Goal: Transaction & Acquisition: Purchase product/service

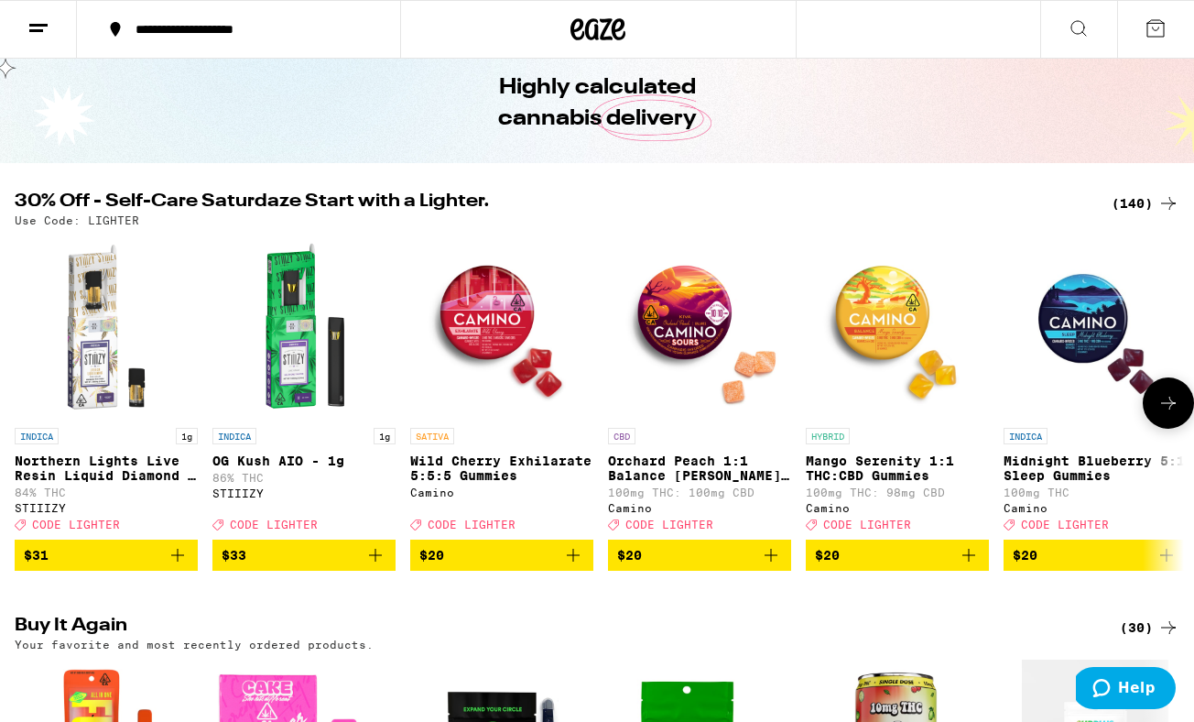
scroll to position [80, 0]
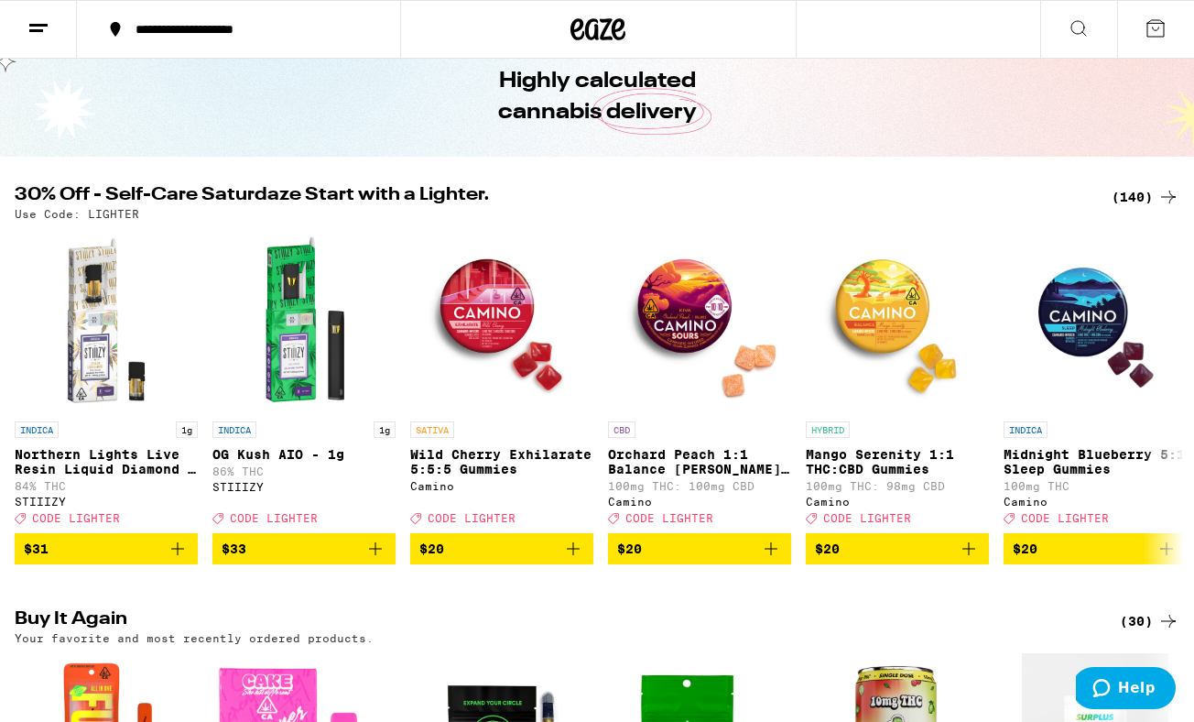
click at [1127, 201] on div "(140)" at bounding box center [1146, 197] width 68 height 22
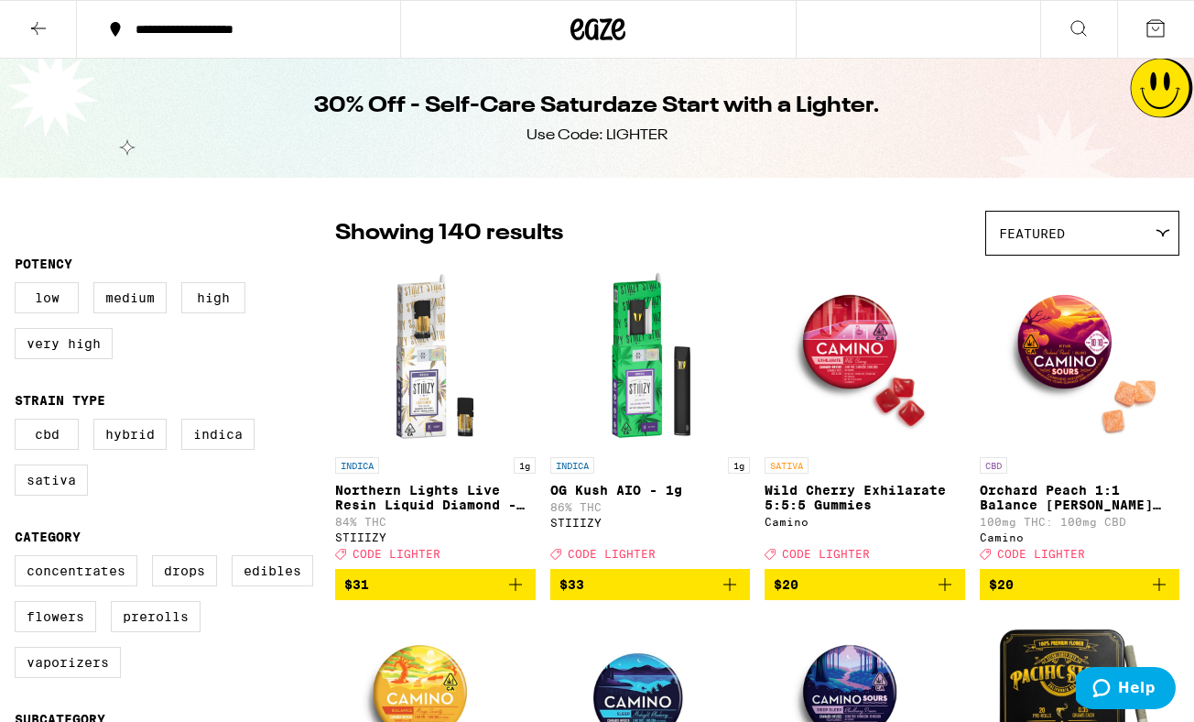
click at [633, 133] on div "Use Code: LIGHTER" at bounding box center [597, 135] width 141 height 20
copy div "LIGHTER"
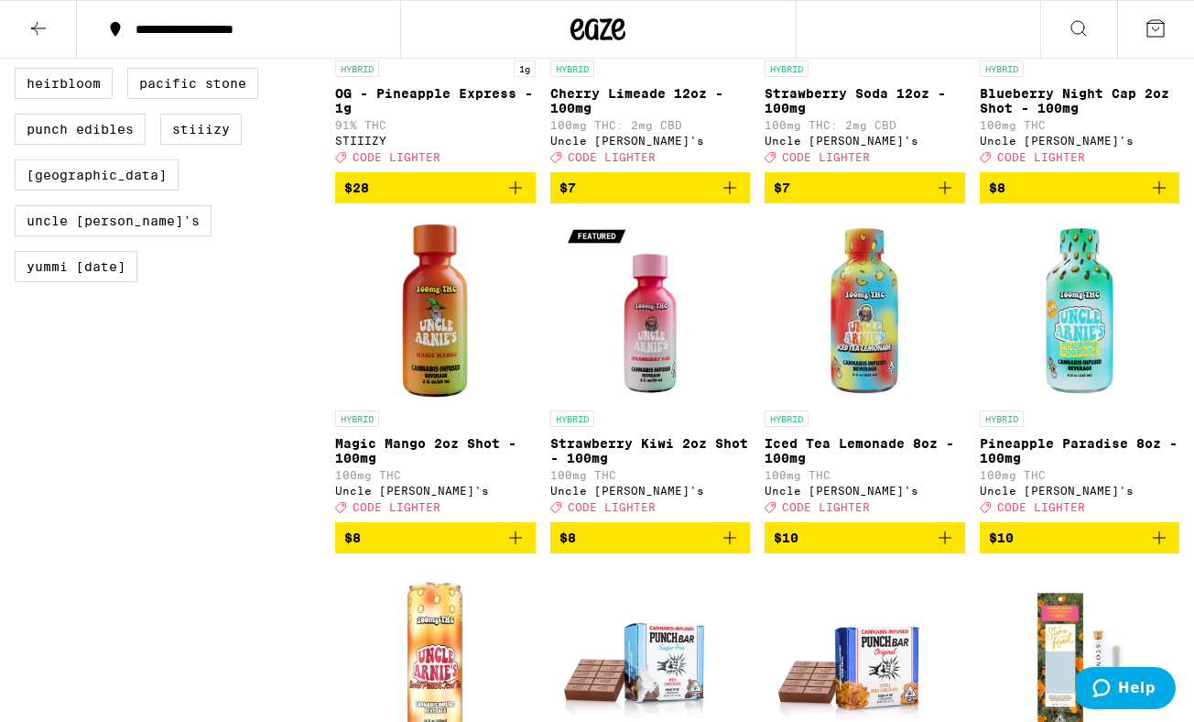
scroll to position [1459, 0]
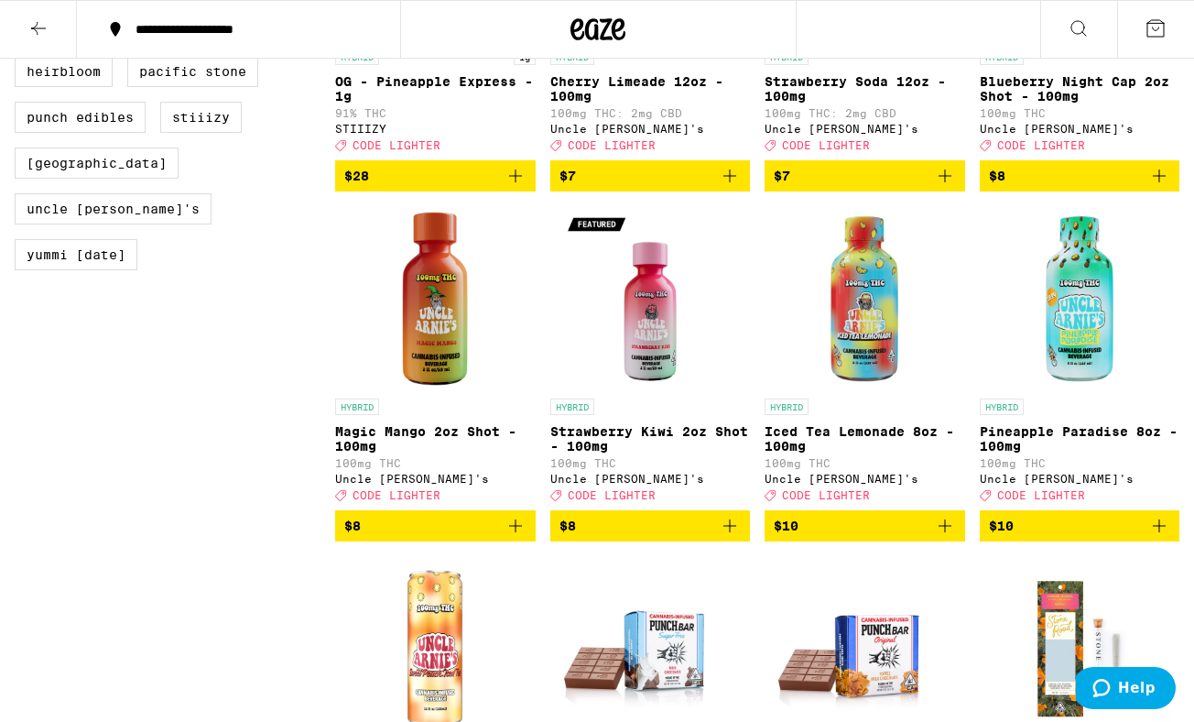
click at [734, 537] on icon "Add to bag" at bounding box center [730, 526] width 22 height 22
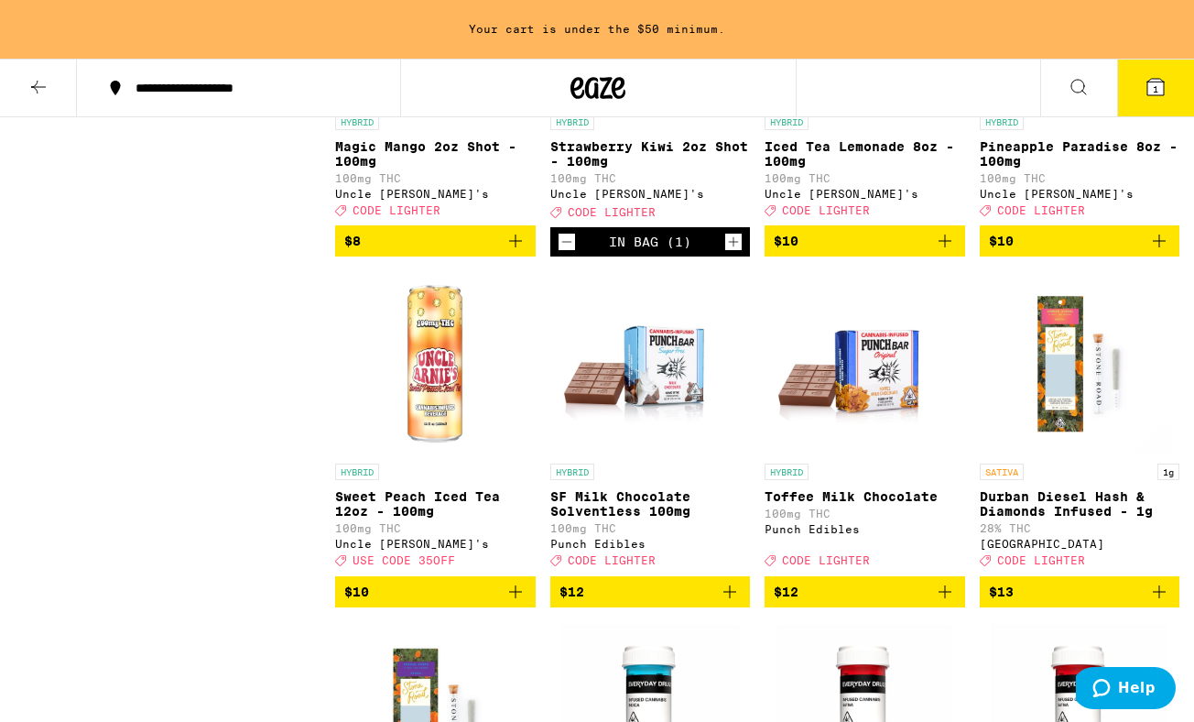
scroll to position [1812, 0]
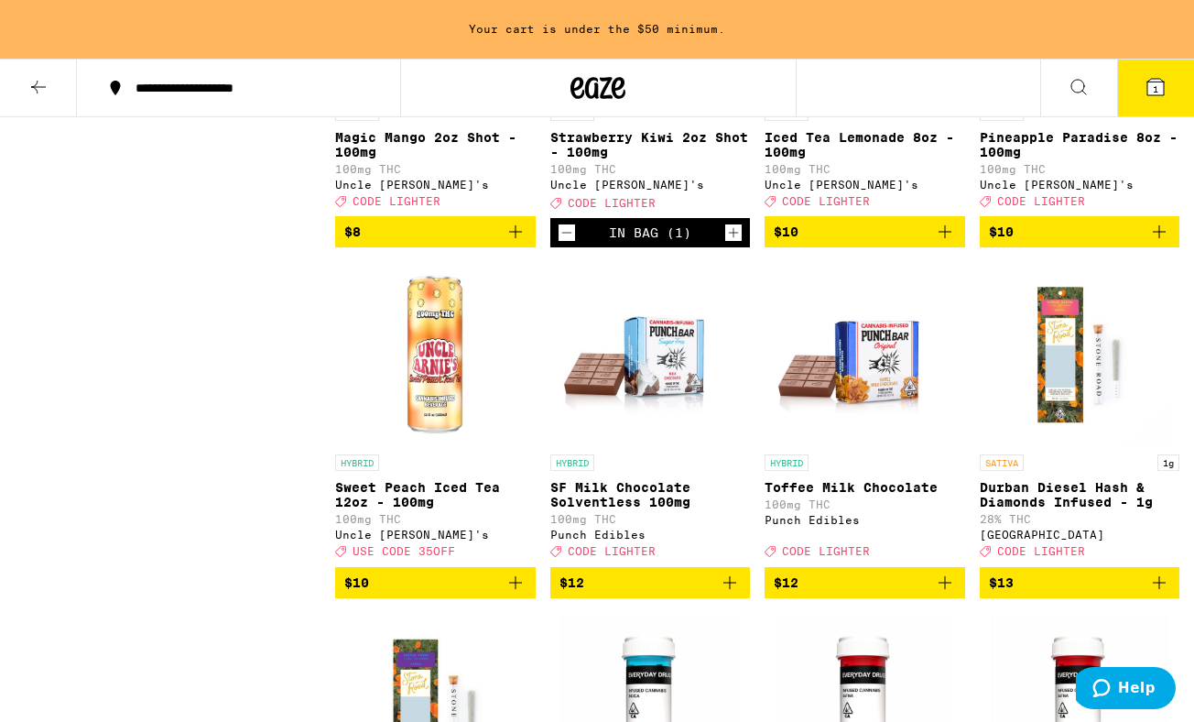
click at [516, 243] on icon "Add to bag" at bounding box center [516, 232] width 22 height 22
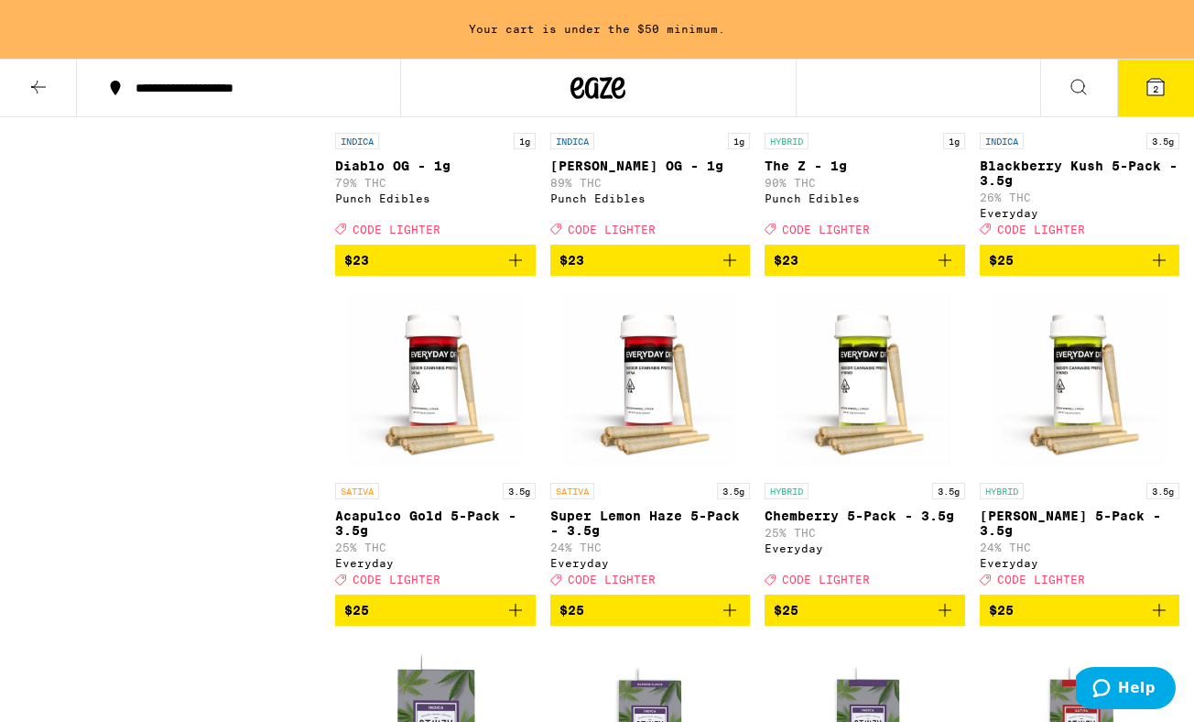
scroll to position [5281, 0]
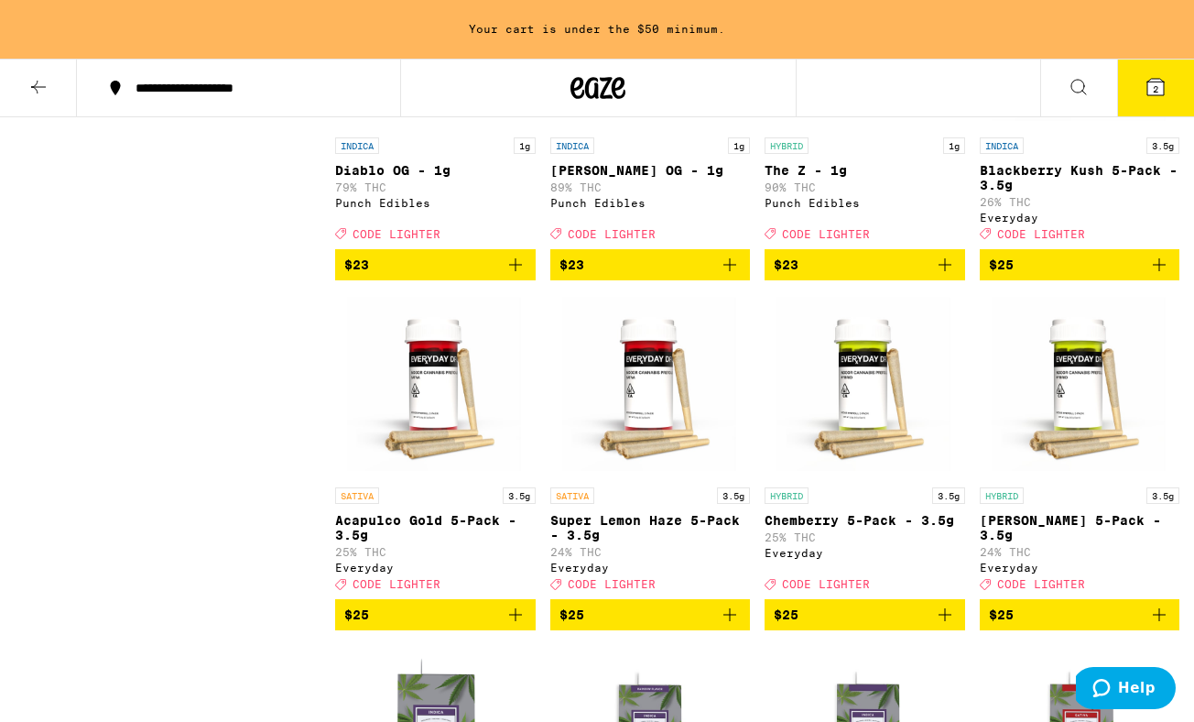
click at [946, 276] on icon "Add to bag" at bounding box center [945, 265] width 22 height 22
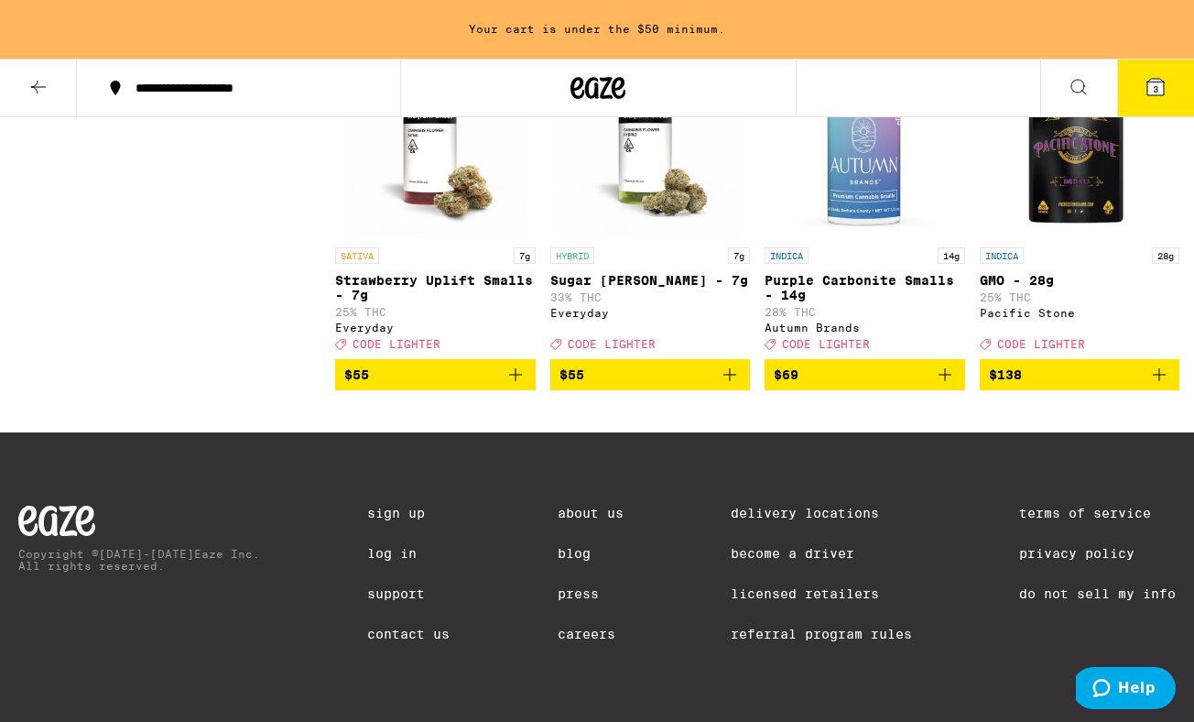
scroll to position [12543, 0]
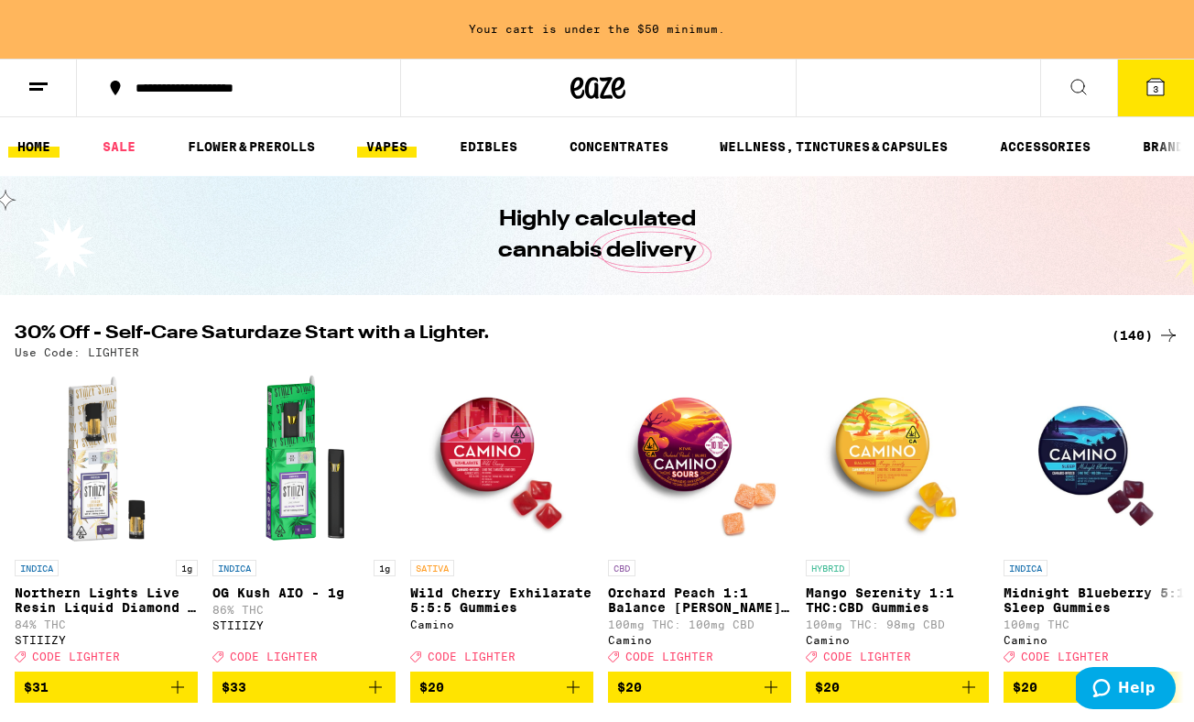
click at [396, 136] on link "VAPES" at bounding box center [387, 147] width 60 height 22
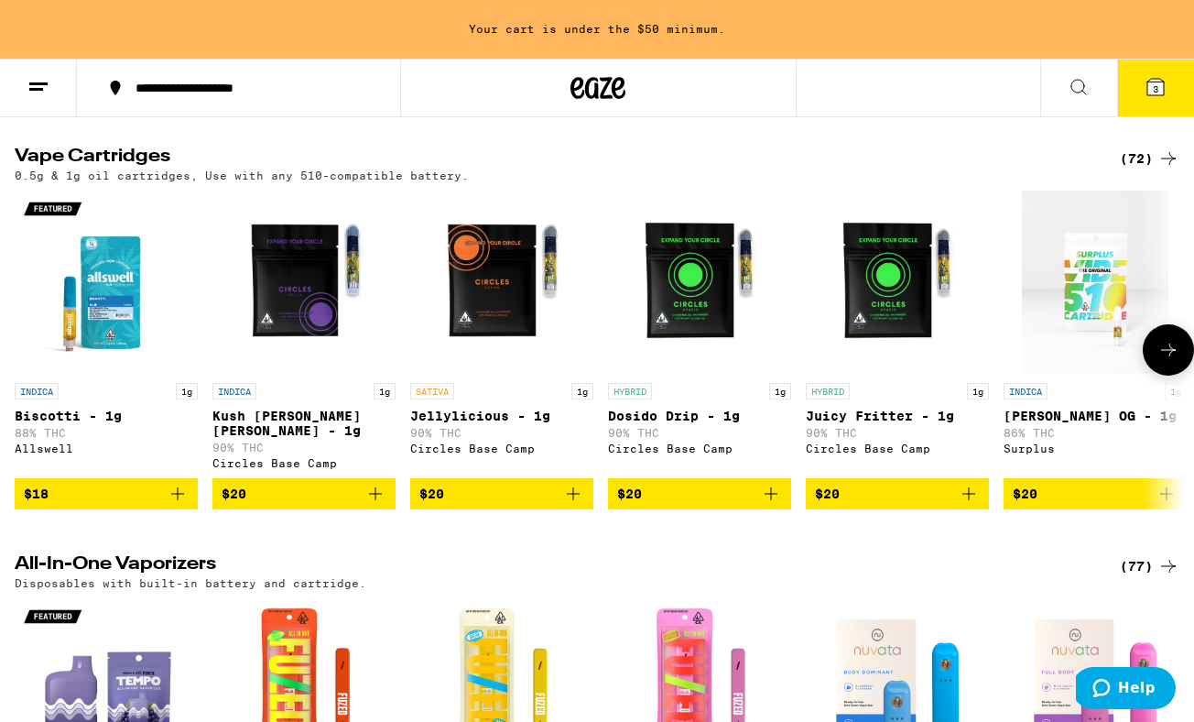
scroll to position [983, 0]
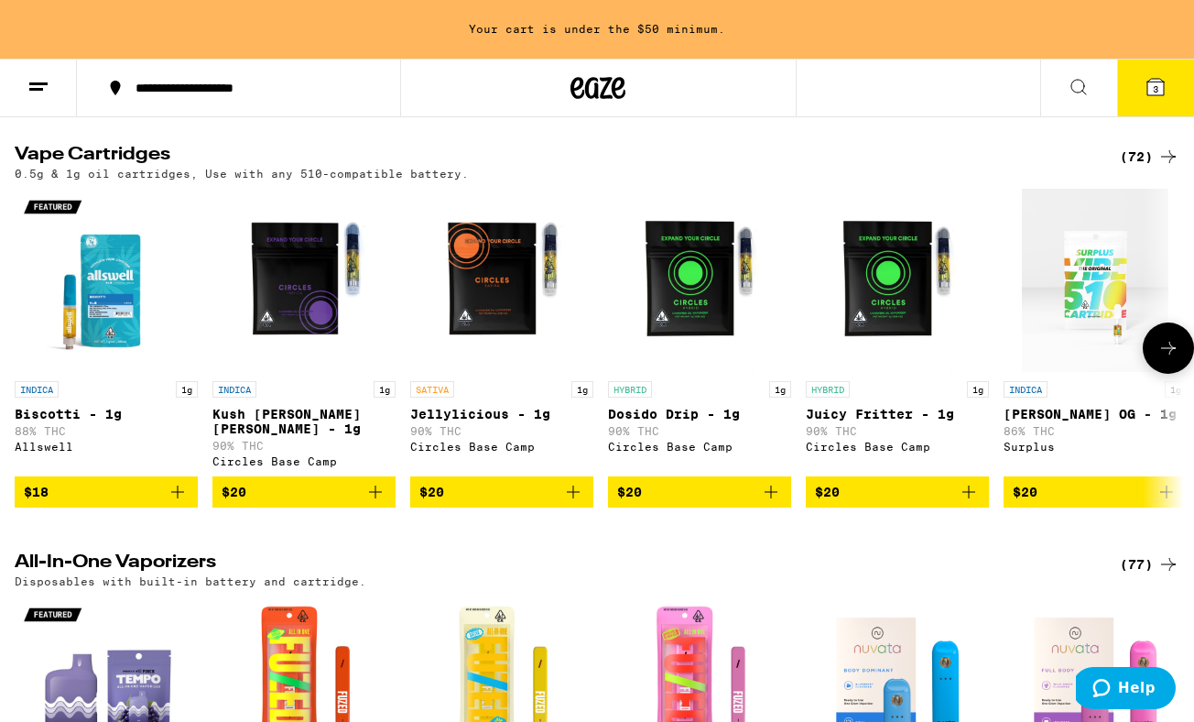
click at [182, 503] on icon "Add to bag" at bounding box center [178, 492] width 22 height 22
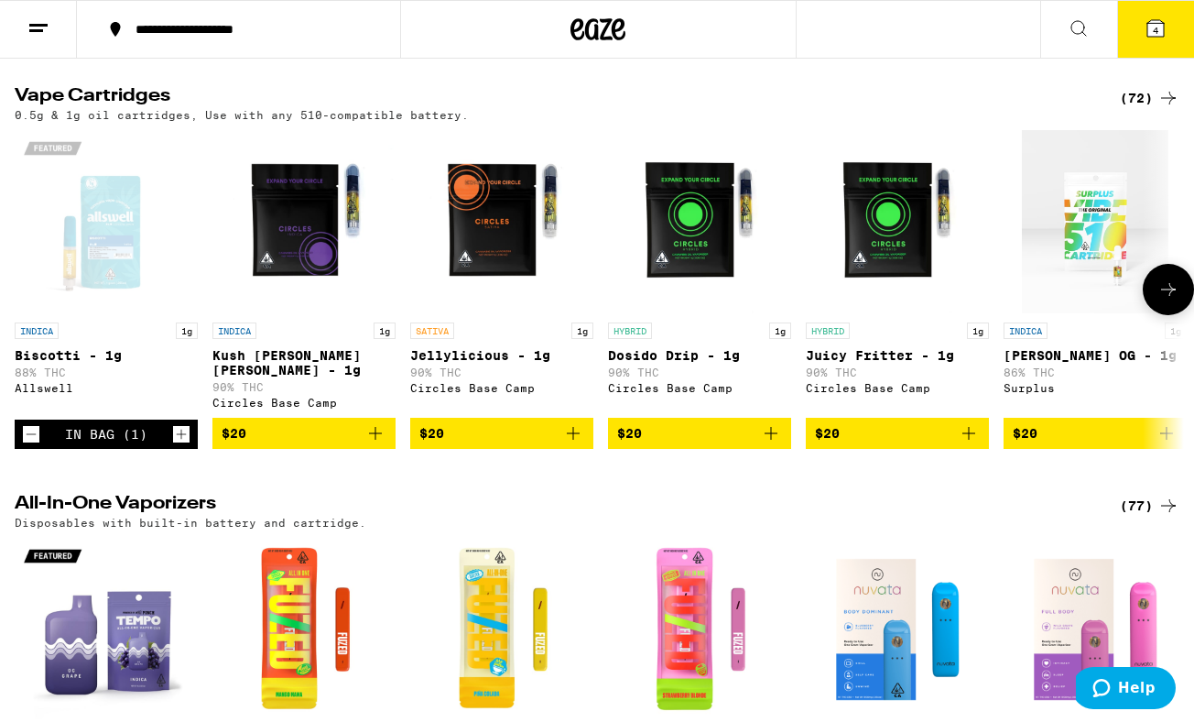
scroll to position [924, 0]
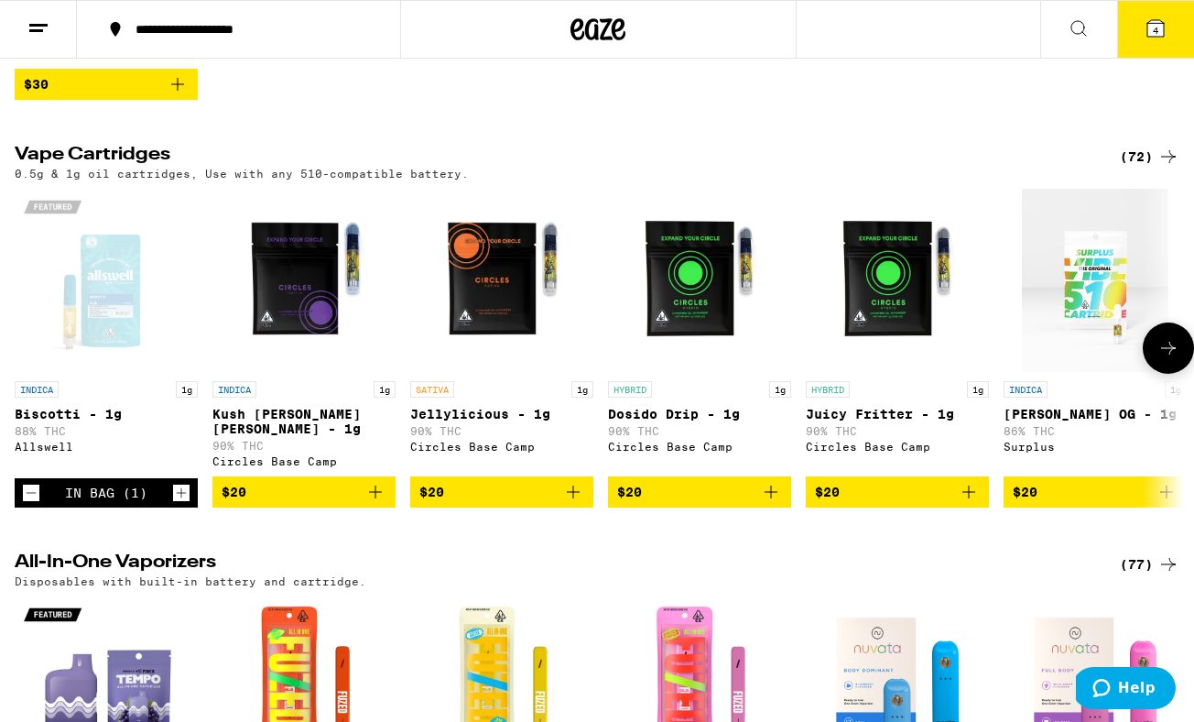
click at [579, 503] on icon "Add to bag" at bounding box center [573, 492] width 22 height 22
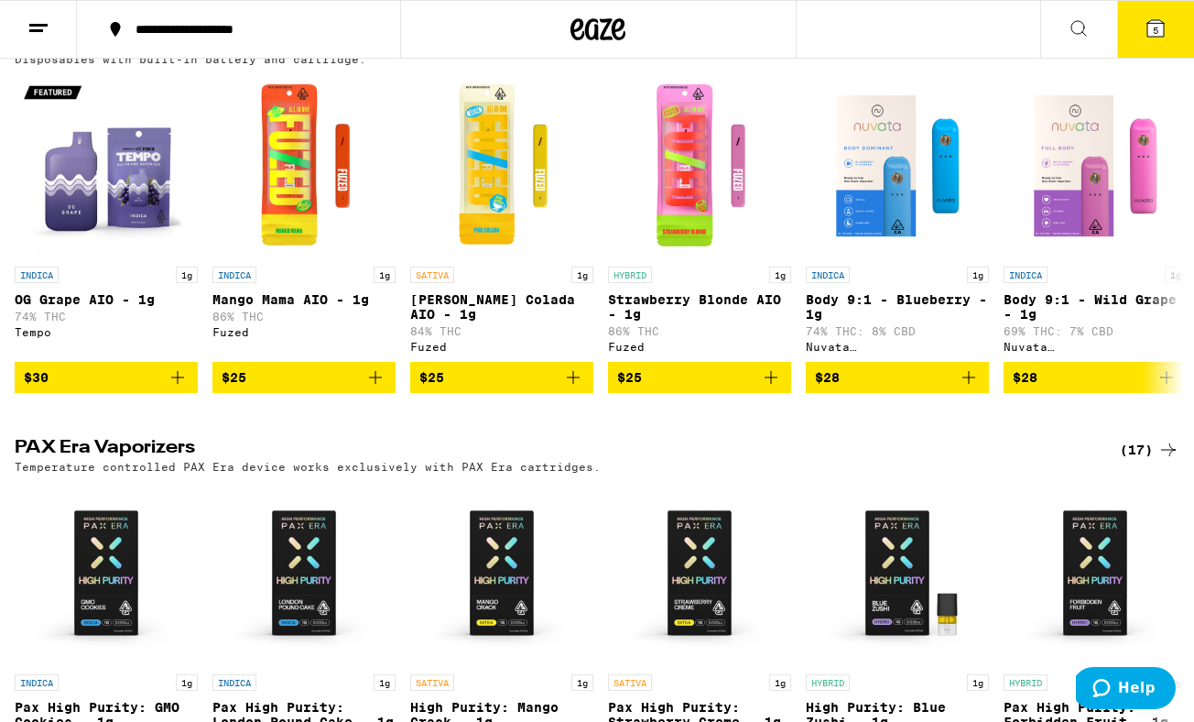
scroll to position [1458, 0]
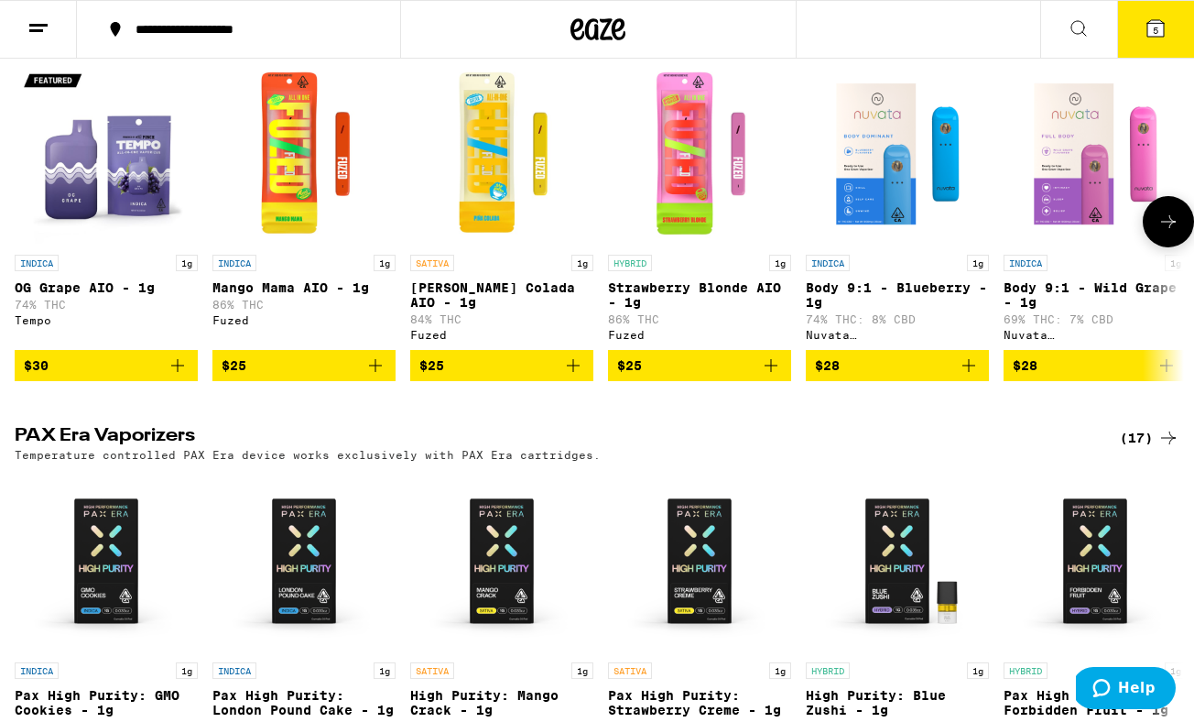
click at [572, 372] on icon "Add to bag" at bounding box center [573, 365] width 13 height 13
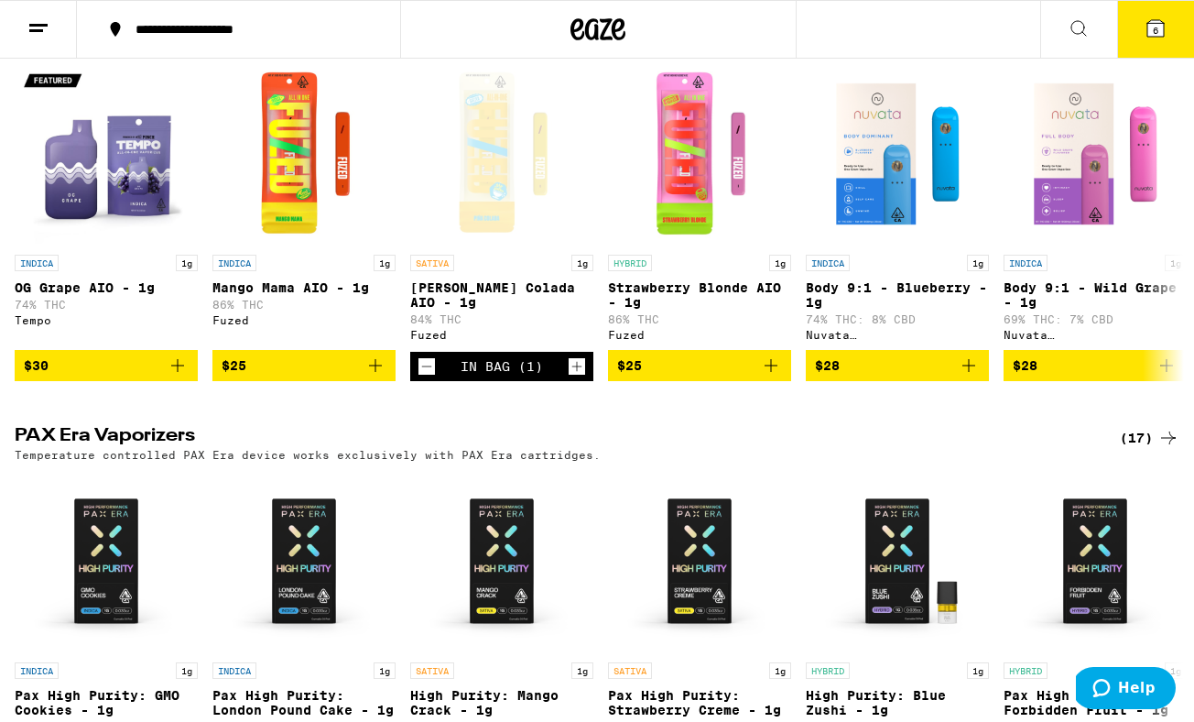
click at [1146, 14] on button "6" at bounding box center [1156, 29] width 77 height 57
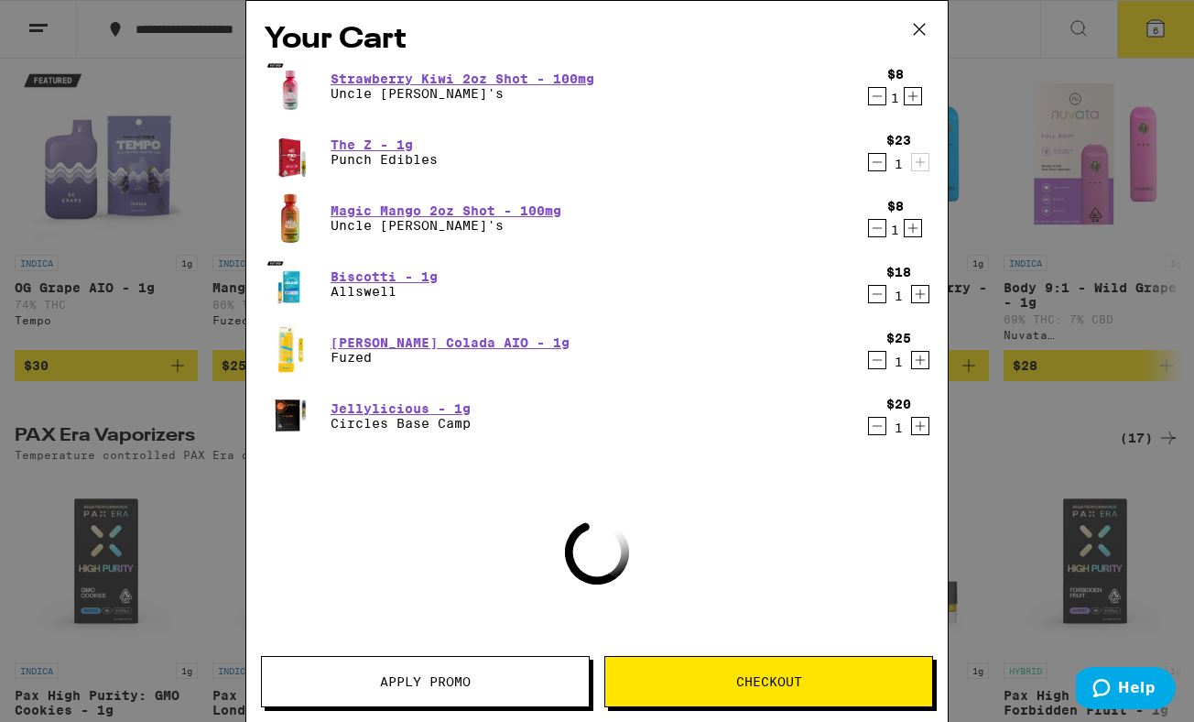
click at [478, 703] on button "Apply Promo" at bounding box center [425, 681] width 329 height 51
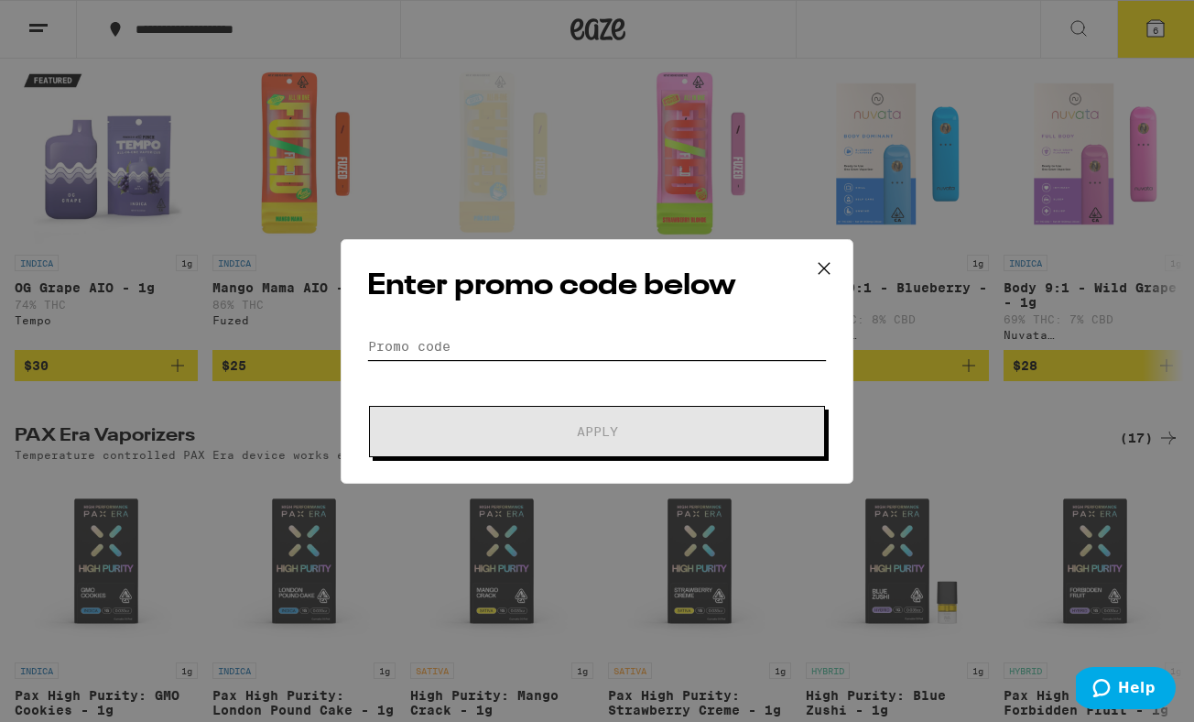
click at [510, 337] on input "Promo Code" at bounding box center [597, 346] width 460 height 27
paste input "LIGHTER"
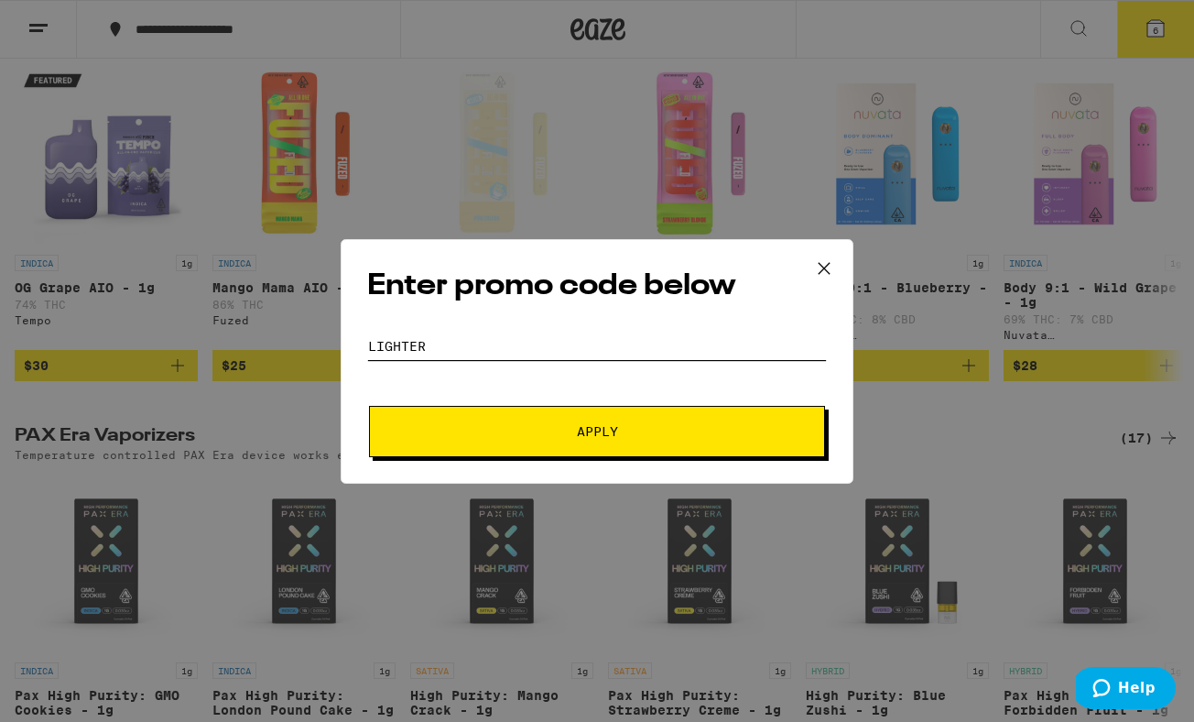
type input "LIGHTER"
click at [516, 433] on span "Apply" at bounding box center [597, 431] width 330 height 13
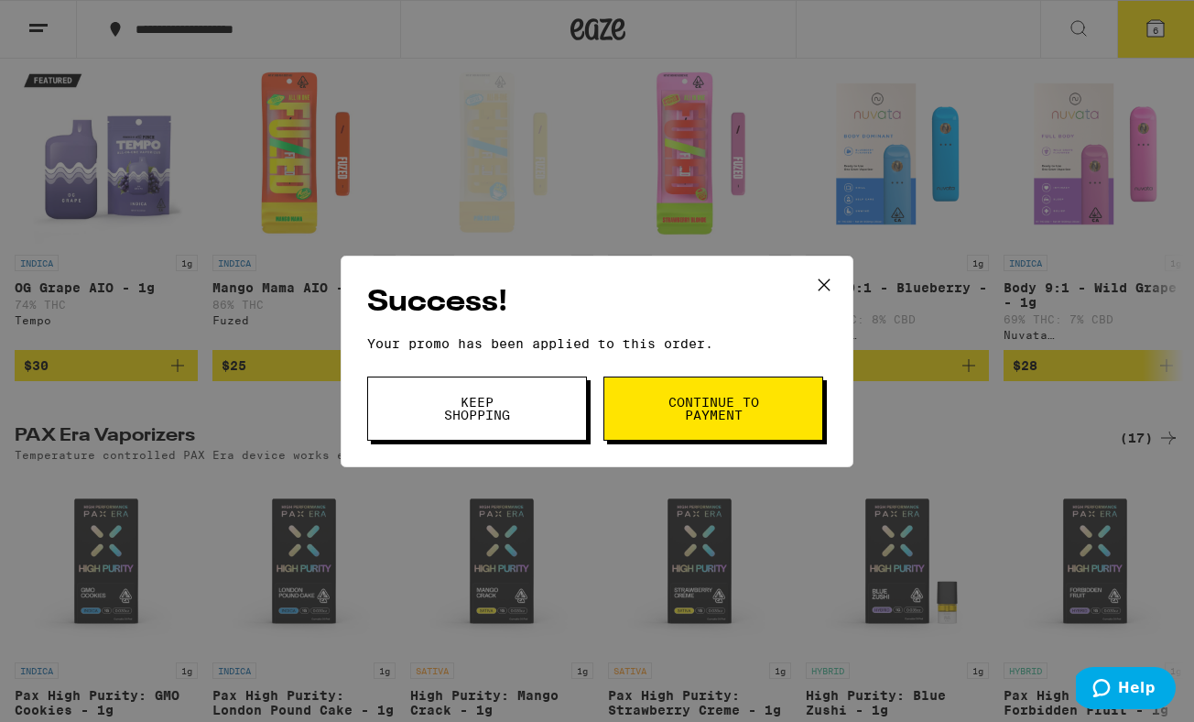
click at [743, 405] on span "Continue to payment" at bounding box center [713, 409] width 93 height 26
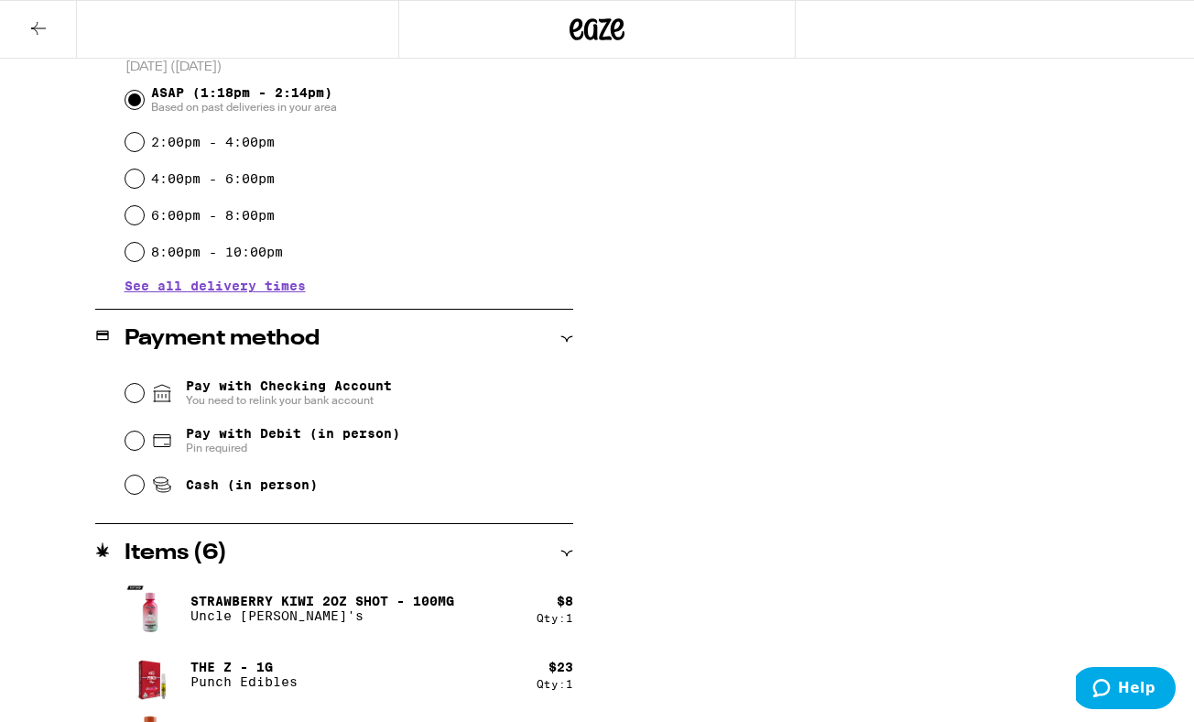
scroll to position [518, 0]
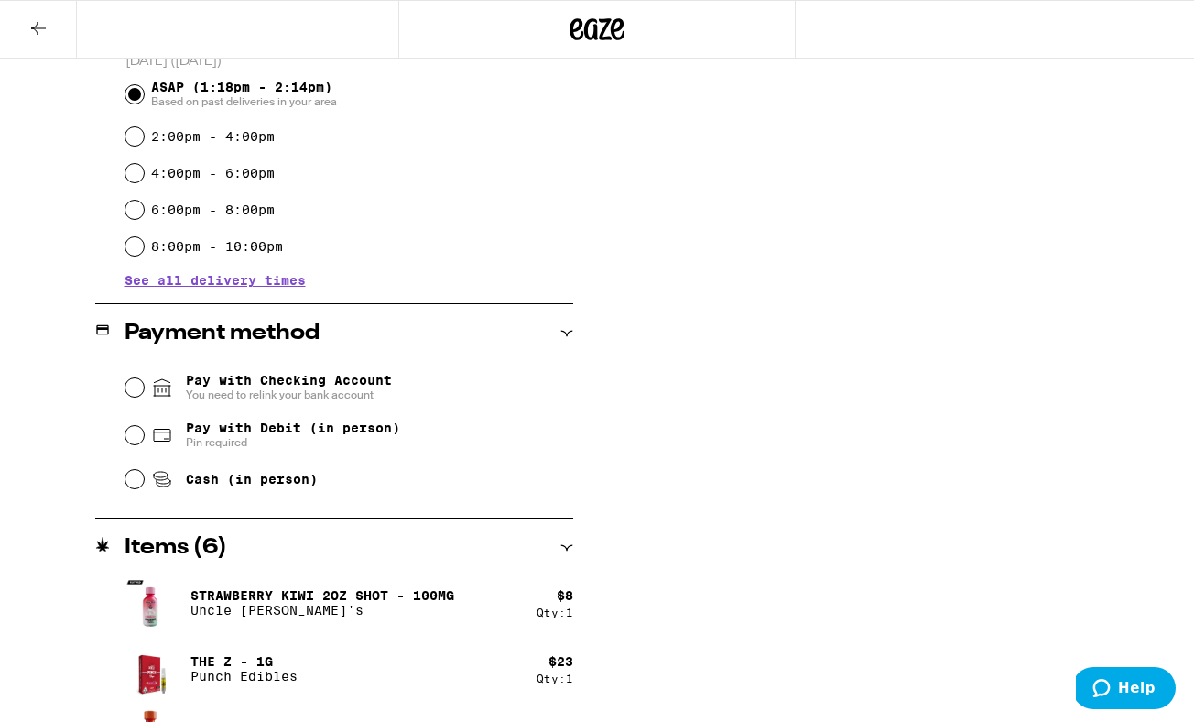
click at [188, 486] on span "Cash (in person)" at bounding box center [252, 479] width 132 height 15
click at [144, 488] on input "Cash (in person)" at bounding box center [134, 479] width 18 height 18
radio input "true"
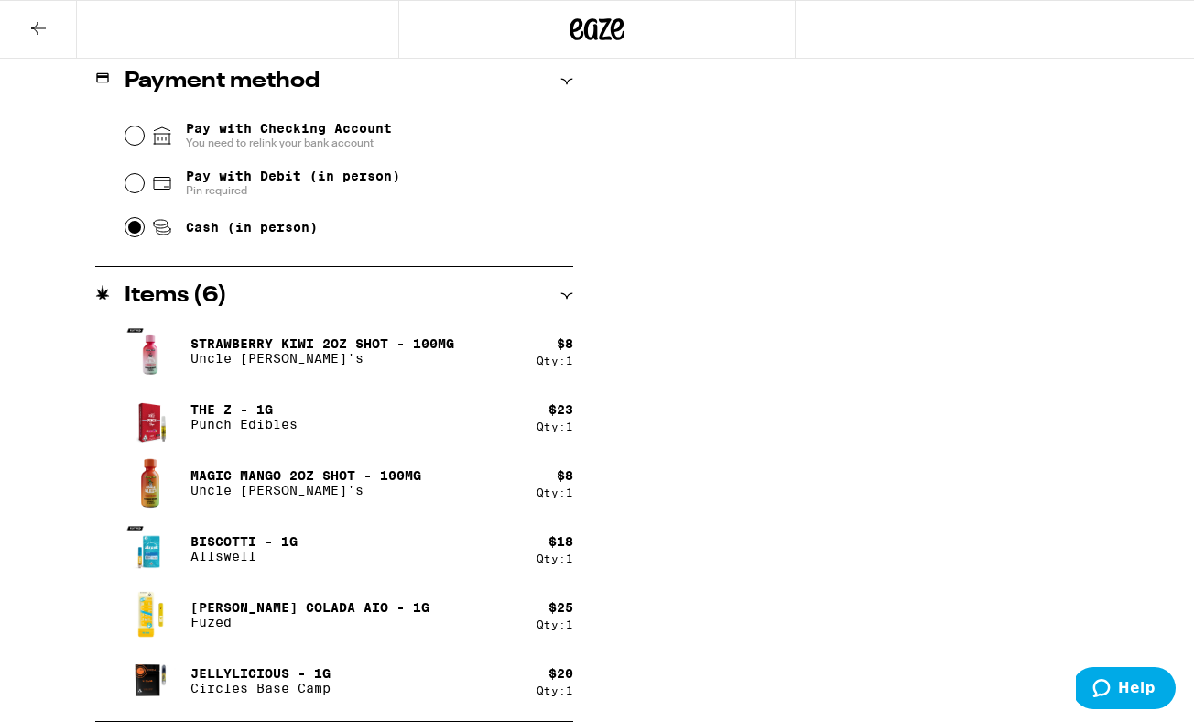
scroll to position [0, 0]
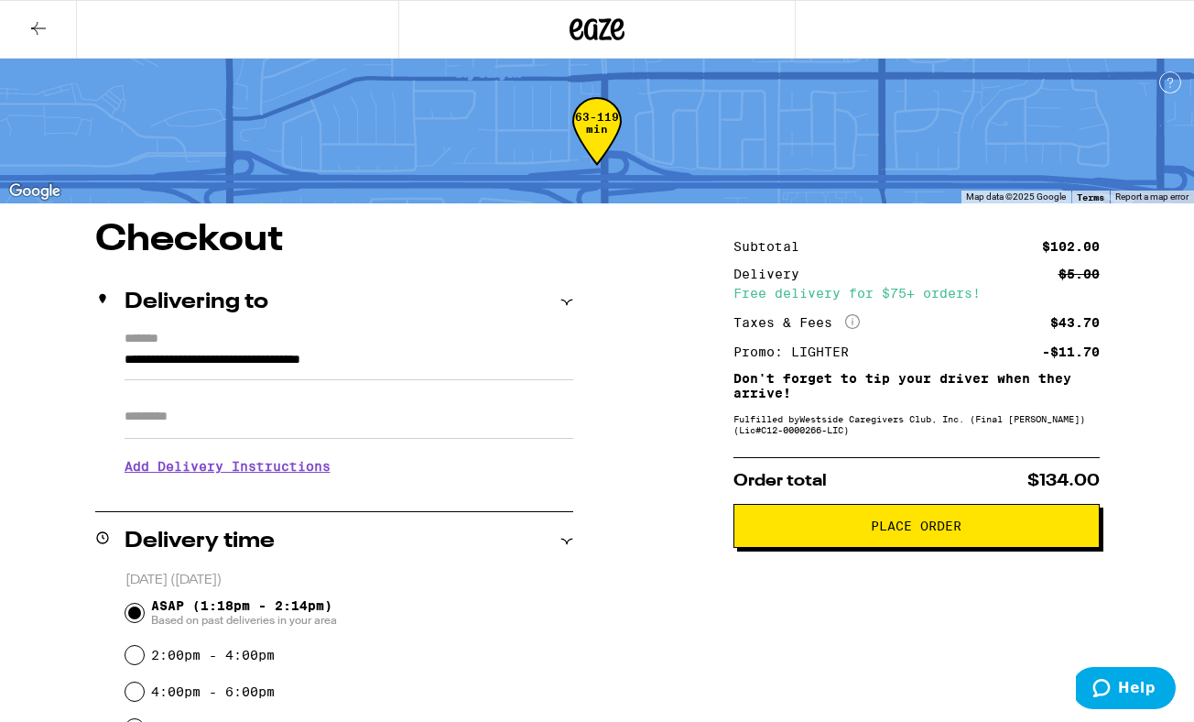
click at [792, 545] on button "Place Order" at bounding box center [917, 526] width 366 height 44
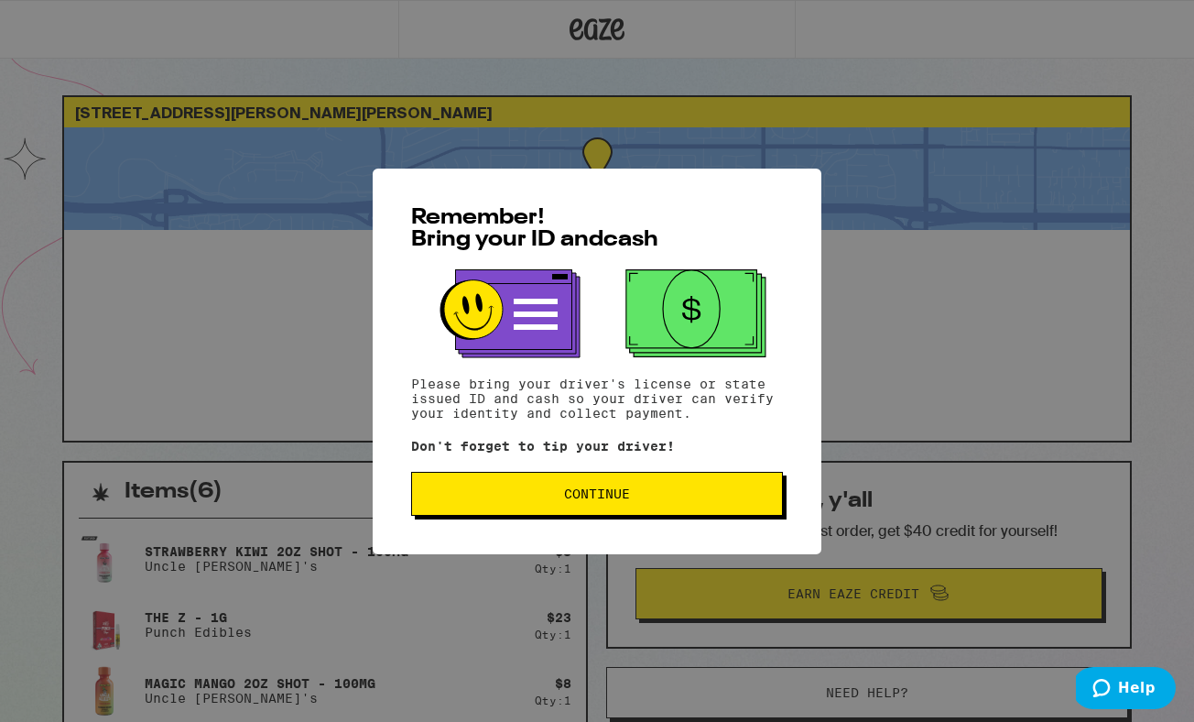
click at [702, 486] on button "Continue" at bounding box center [597, 494] width 372 height 44
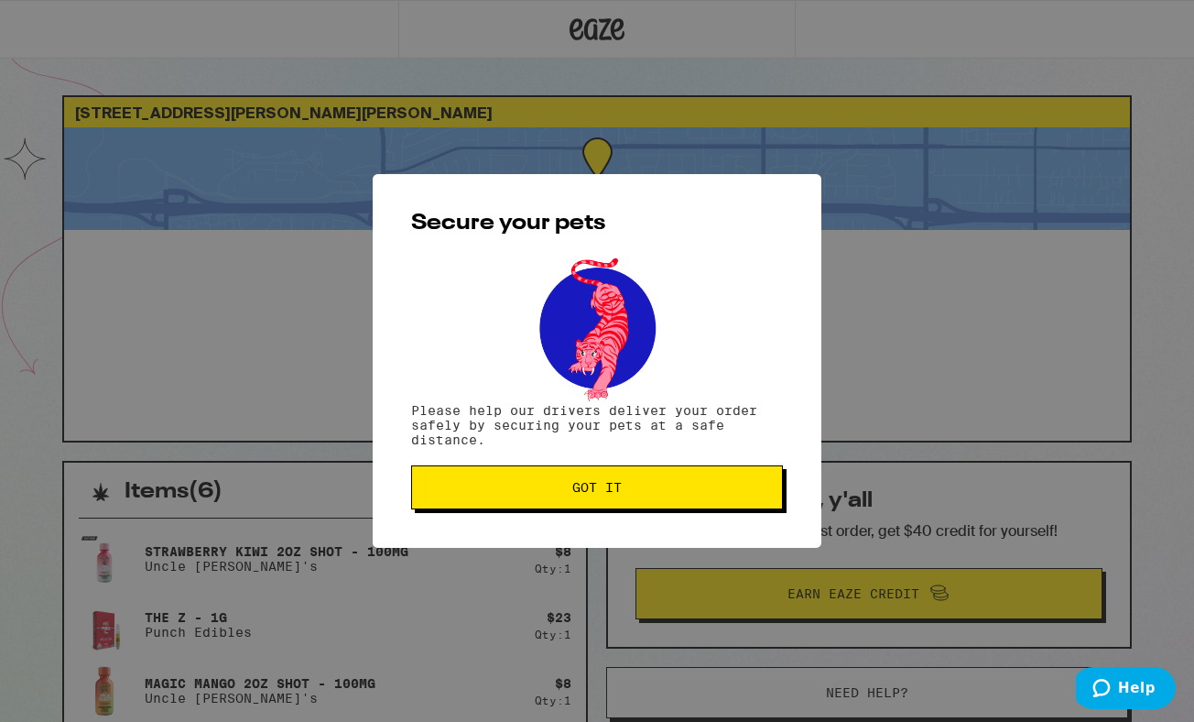
click at [703, 486] on span "Got it" at bounding box center [597, 487] width 341 height 13
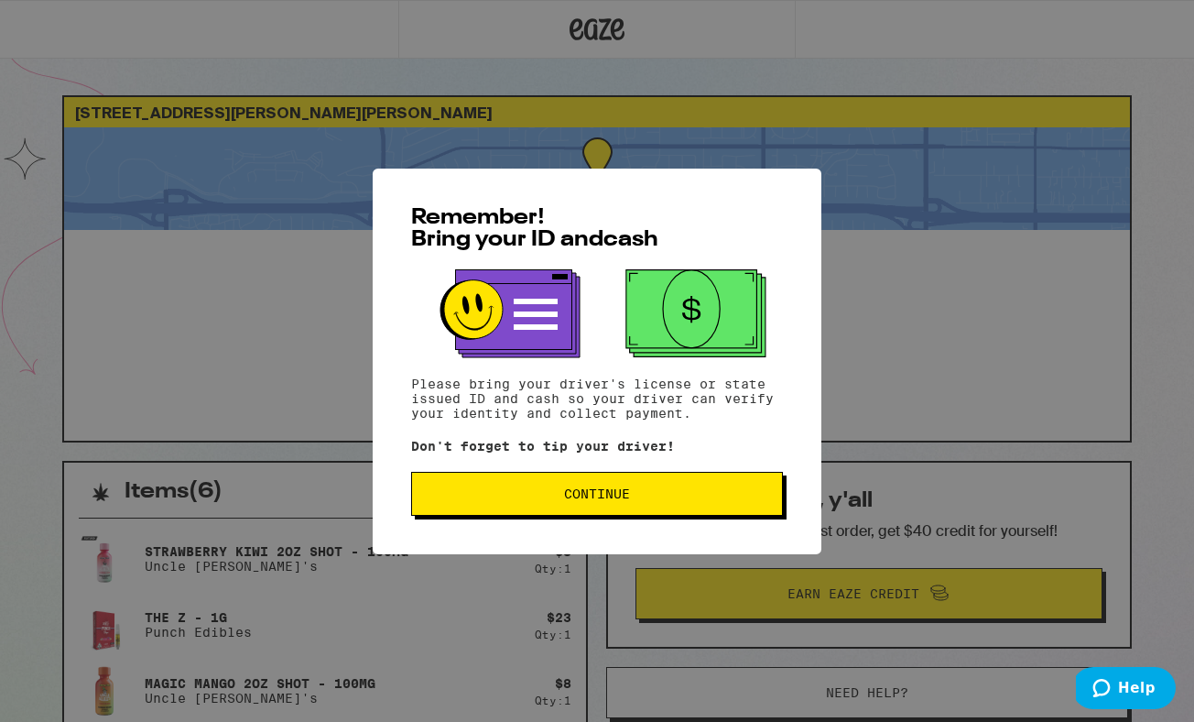
click at [523, 488] on button "Continue" at bounding box center [597, 494] width 372 height 44
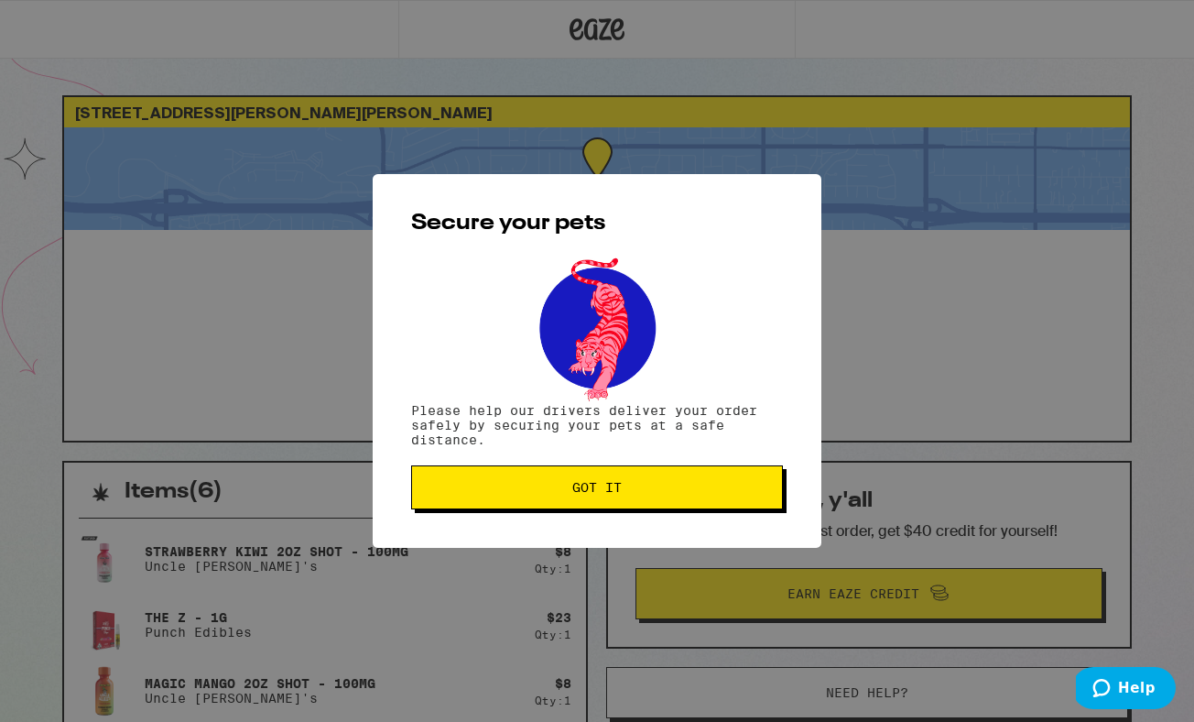
click at [523, 488] on span "Got it" at bounding box center [597, 487] width 341 height 13
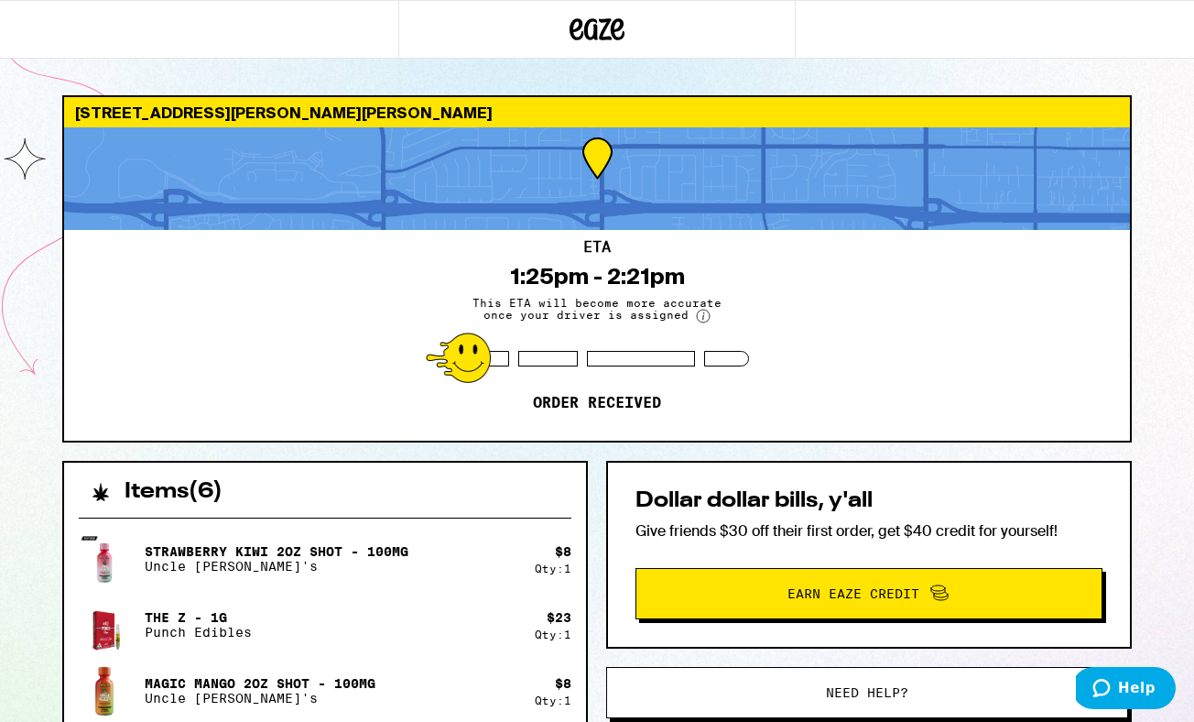
click at [496, 274] on div "ETA 1:25pm - 2:21pm This ETA will become more accurate once your driver is assi…" at bounding box center [597, 335] width 1066 height 211
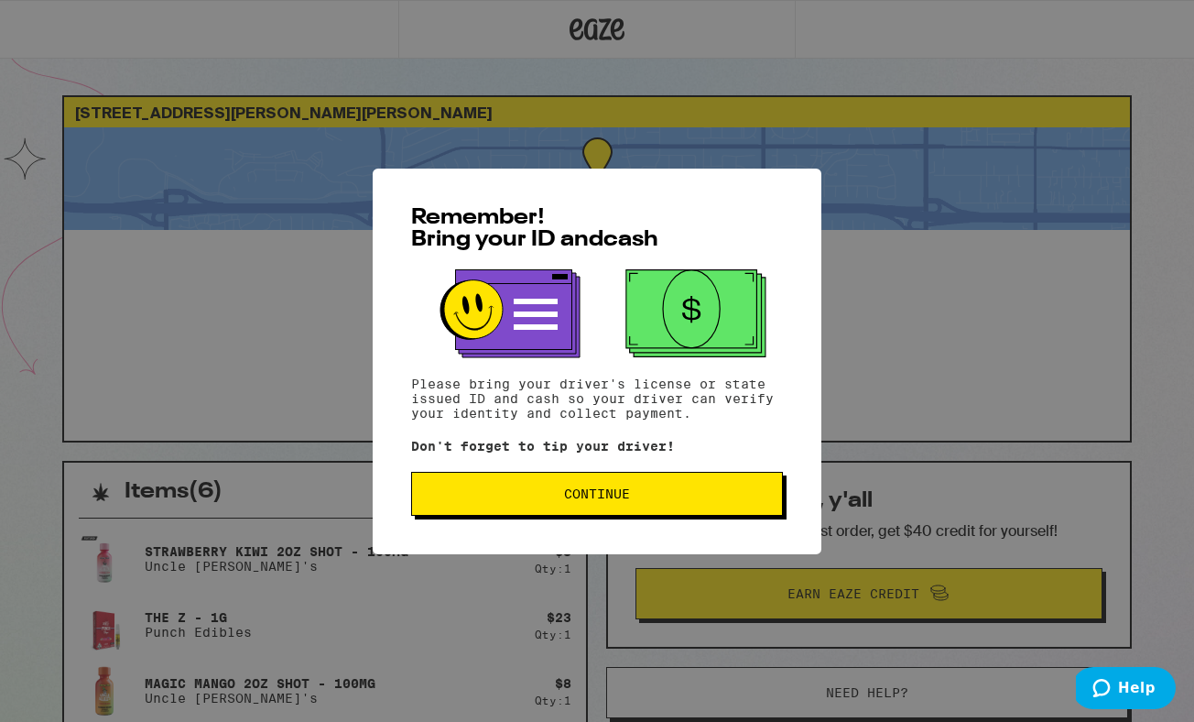
click at [519, 511] on button "Continue" at bounding box center [597, 494] width 372 height 44
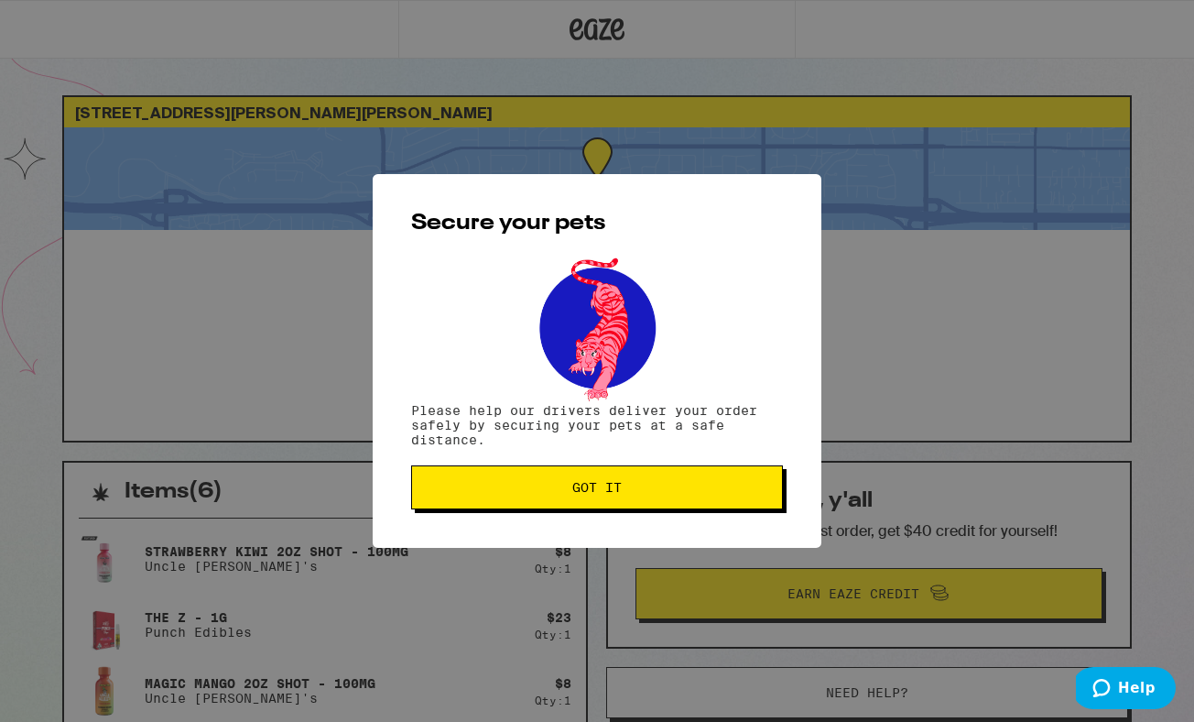
click at [519, 509] on button "Got it" at bounding box center [597, 487] width 372 height 44
